Goal: Communication & Community: Connect with others

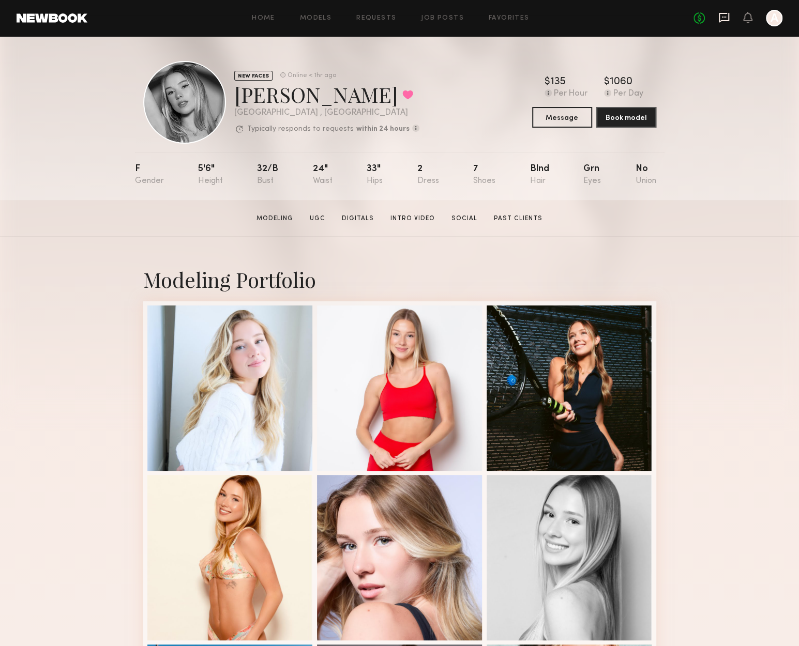
click at [727, 22] on icon at bounding box center [723, 17] width 11 height 11
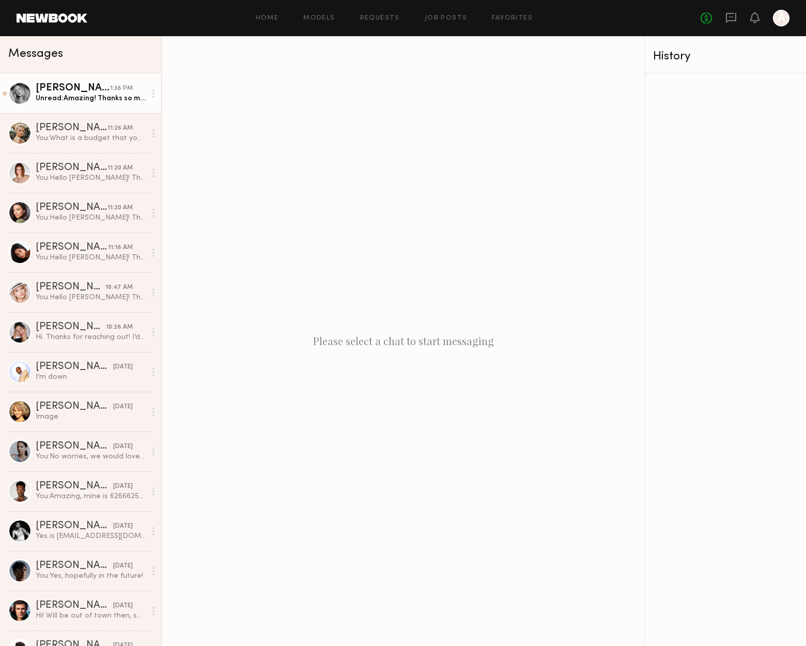
click at [99, 93] on div "[PERSON_NAME]" at bounding box center [73, 88] width 74 height 10
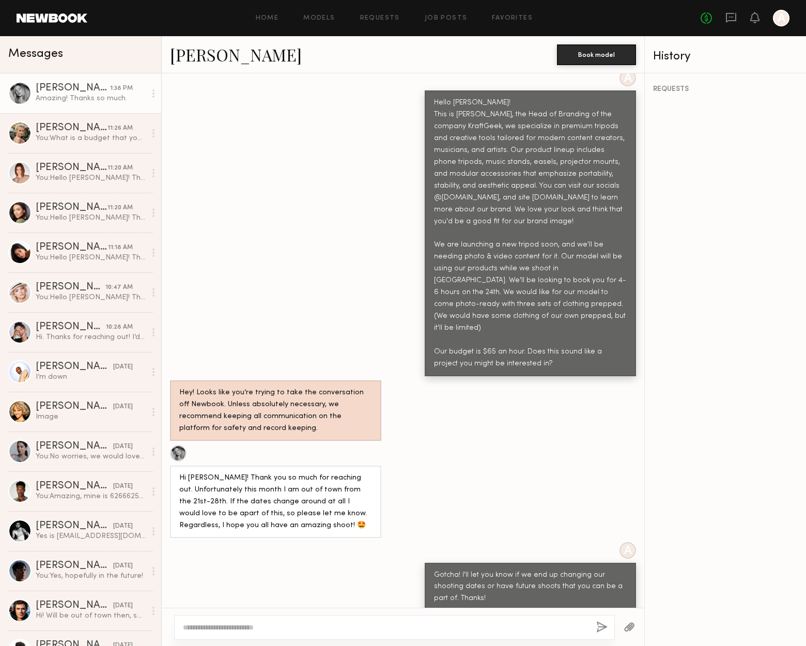
scroll to position [410, 0]
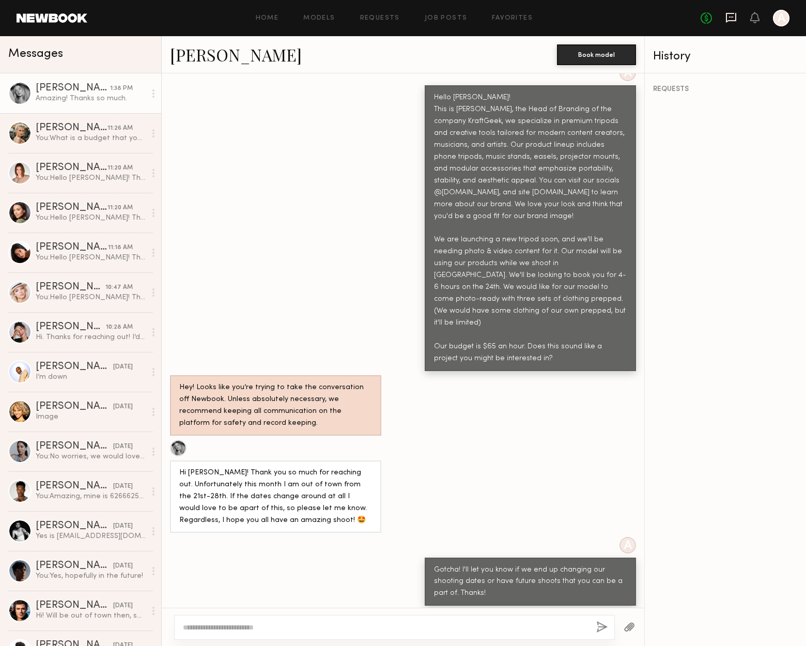
click at [729, 19] on icon at bounding box center [731, 17] width 11 height 11
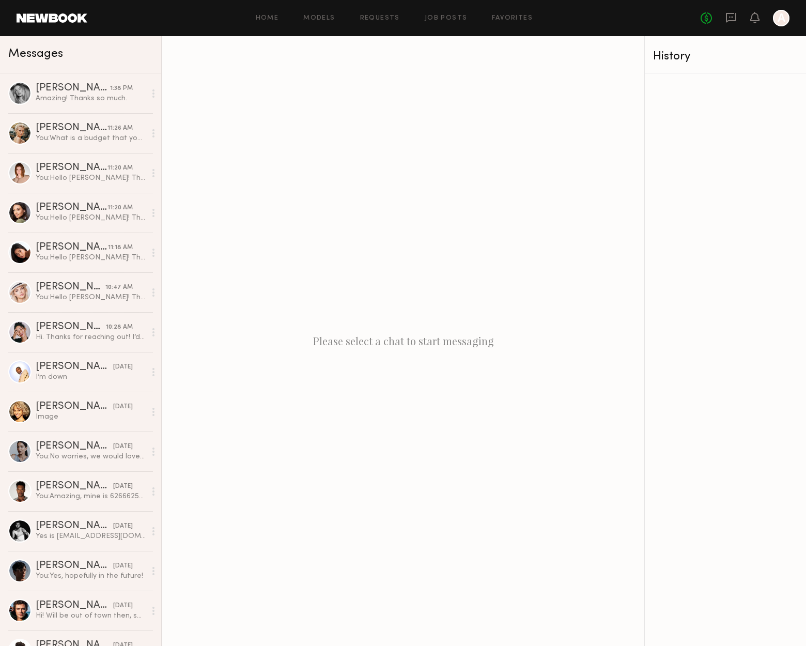
click at [362, 541] on div "Please select a chat to start messaging" at bounding box center [403, 341] width 483 height 610
